Goal: Task Accomplishment & Management: Use online tool/utility

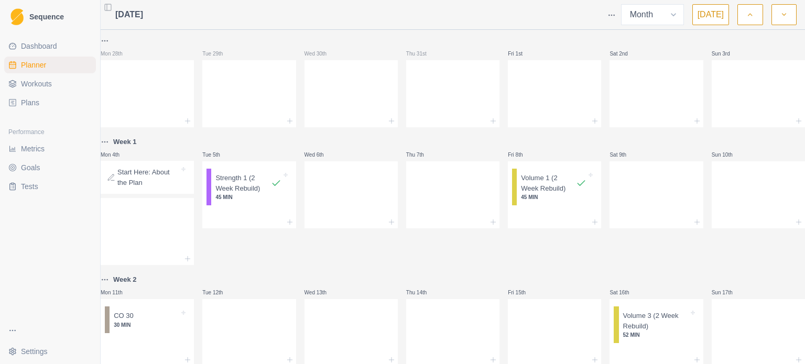
select select "month"
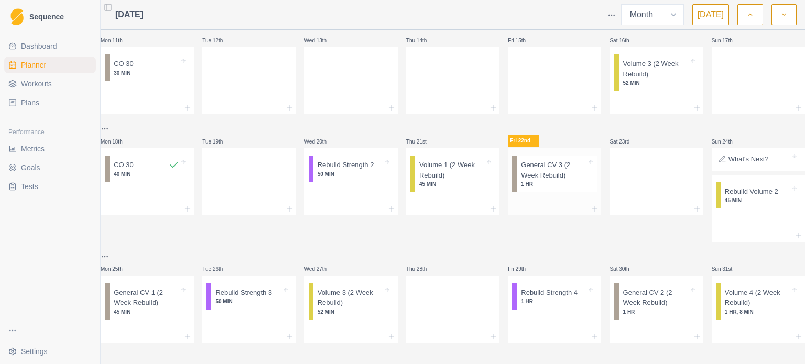
click at [552, 180] on p "1 HR" at bounding box center [554, 184] width 66 height 8
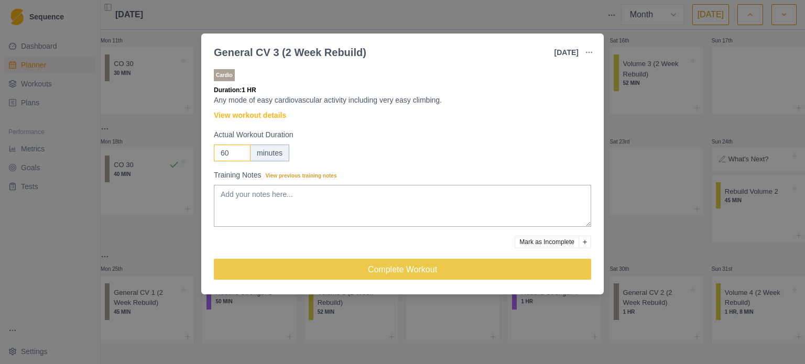
click at [230, 158] on input "60" at bounding box center [232, 153] width 37 height 17
type input "6"
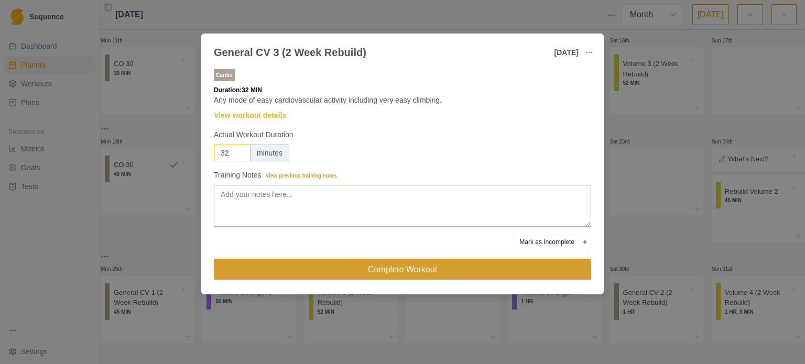
type input "32"
click at [395, 266] on button "Complete Workout" at bounding box center [402, 269] width 377 height 21
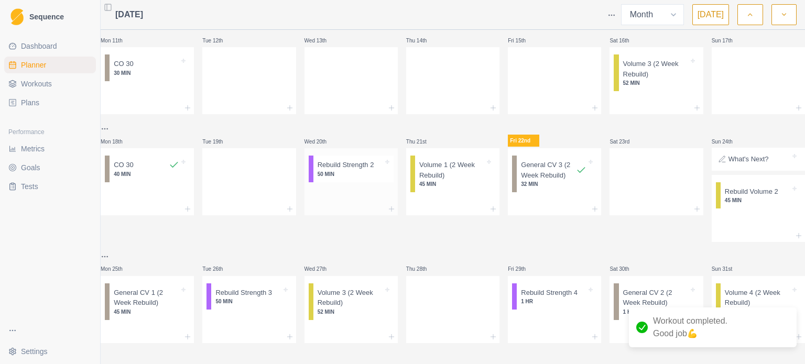
click at [367, 173] on div "Rebuild Strength 2 50 MIN" at bounding box center [353, 169] width 80 height 27
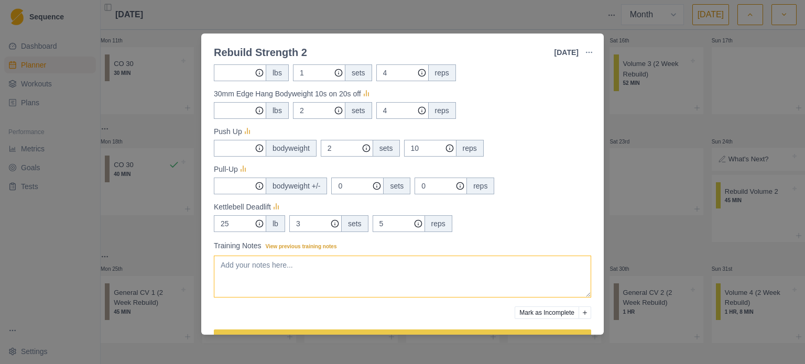
scroll to position [292, 0]
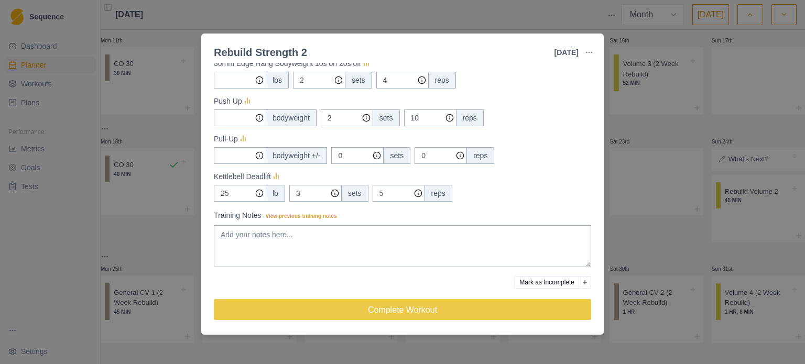
click at [553, 286] on button "Mark as Incomplete" at bounding box center [547, 282] width 64 height 13
